Goal: Task Accomplishment & Management: Use online tool/utility

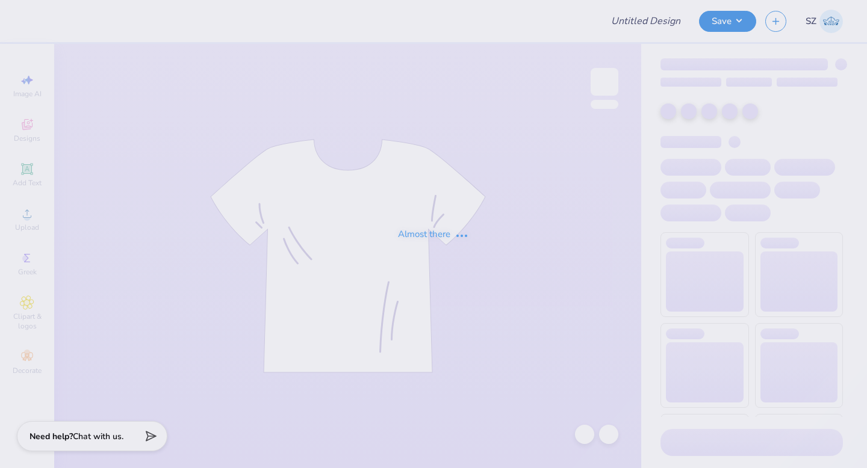
type input "[PERSON_NAME] [PERSON_NAME] : Awaken Aesthetics"
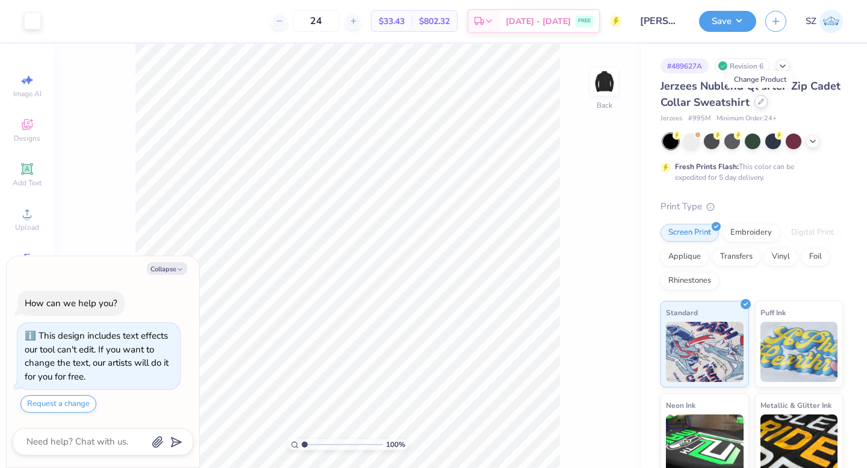
click at [760, 101] on icon at bounding box center [761, 102] width 6 height 6
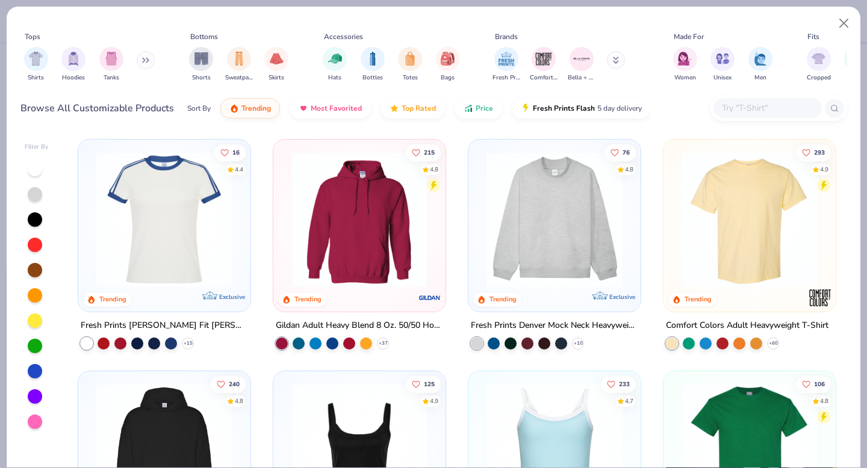
type textarea "x"
click at [144, 58] on icon at bounding box center [145, 60] width 7 height 6
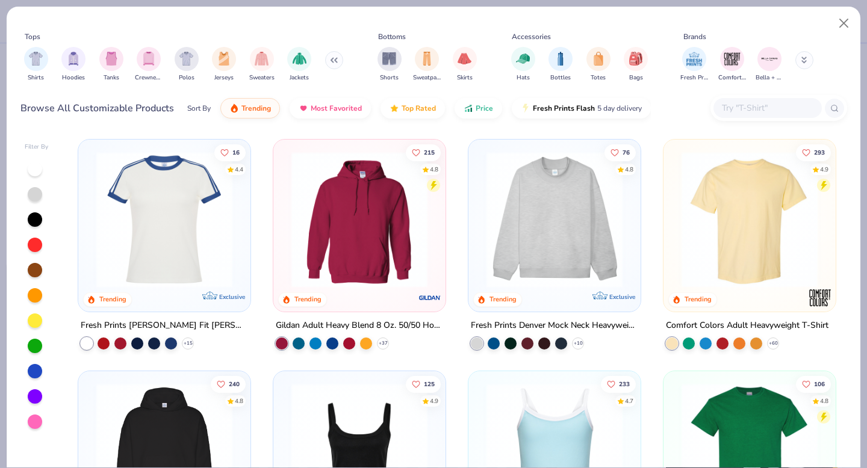
click at [770, 105] on input "text" at bounding box center [766, 108] width 93 height 14
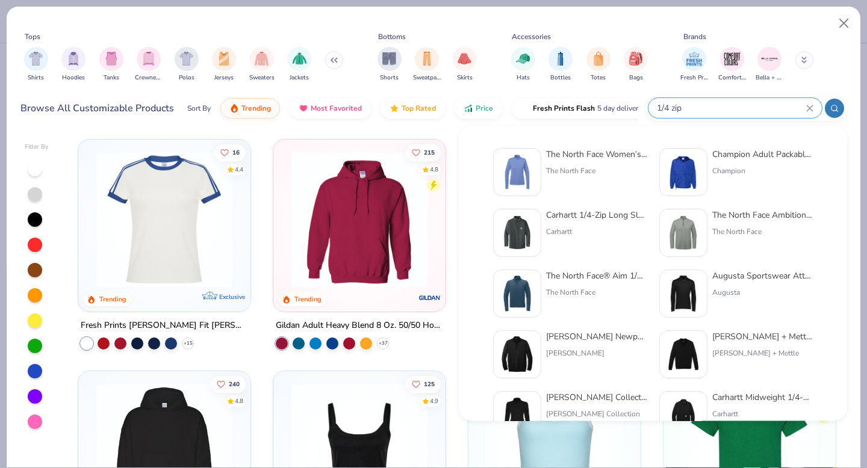
type input "1/4 zip"
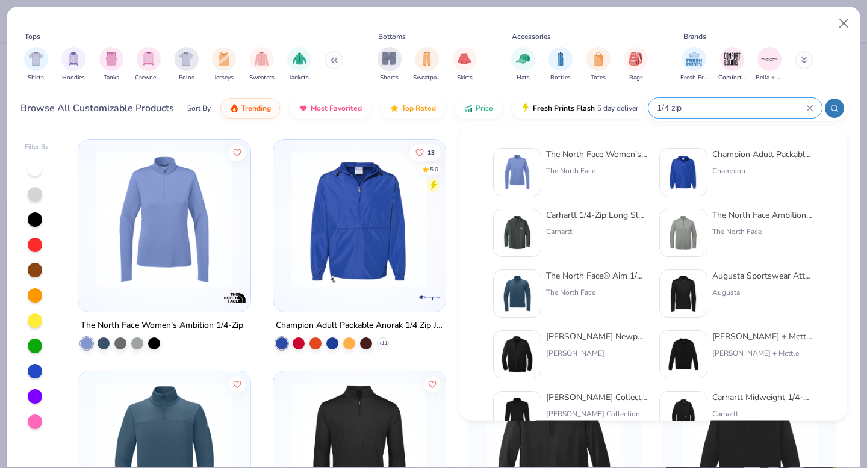
type textarea "x"
